Goal: Task Accomplishment & Management: Manage account settings

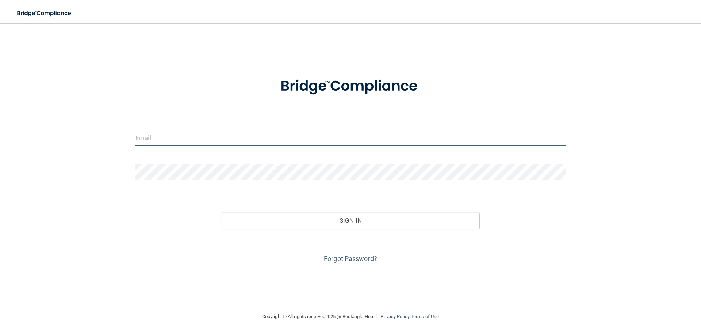
click at [211, 142] on input "email" at bounding box center [350, 137] width 430 height 16
type input "[EMAIL_ADDRESS][DOMAIN_NAME]"
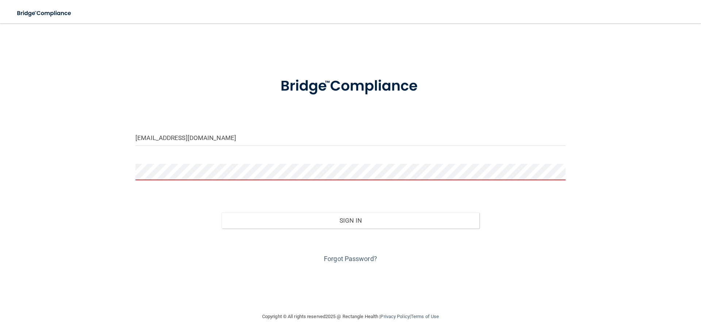
click at [166, 153] on form "[EMAIL_ADDRESS][DOMAIN_NAME] Invalid email/password. You don't have permission …" at bounding box center [350, 165] width 430 height 197
click at [342, 262] on div "Forgot Password?" at bounding box center [350, 246] width 441 height 37
click at [340, 256] on link "Forgot Password?" at bounding box center [350, 258] width 53 height 8
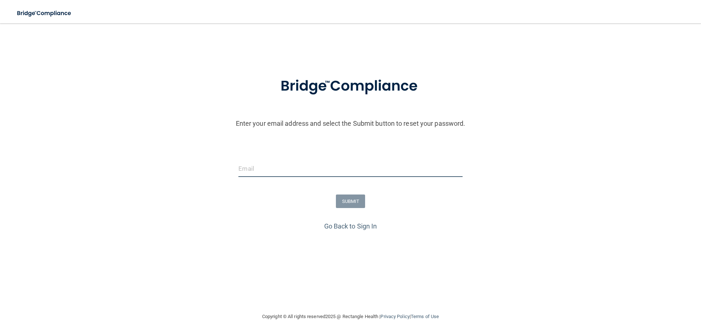
click at [269, 165] on input "email" at bounding box center [350, 168] width 224 height 16
type input "[EMAIL_ADDRESS][DOMAIN_NAME]"
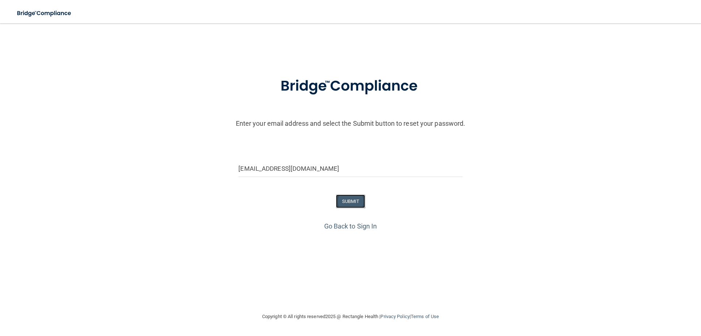
click at [350, 203] on button "SUBMIT" at bounding box center [351, 201] width 30 height 14
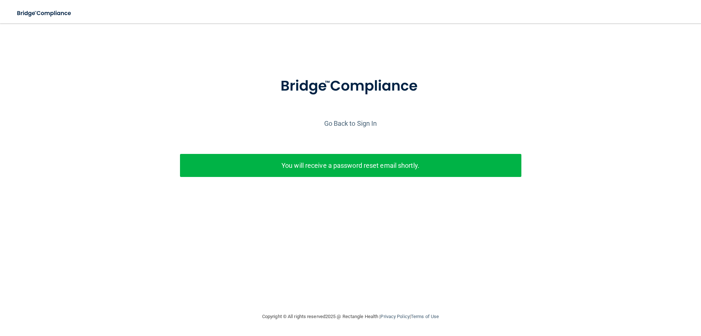
click at [381, 169] on p "You will receive a password reset email shortly." at bounding box center [350, 165] width 330 height 12
